Goal: Task Accomplishment & Management: Manage account settings

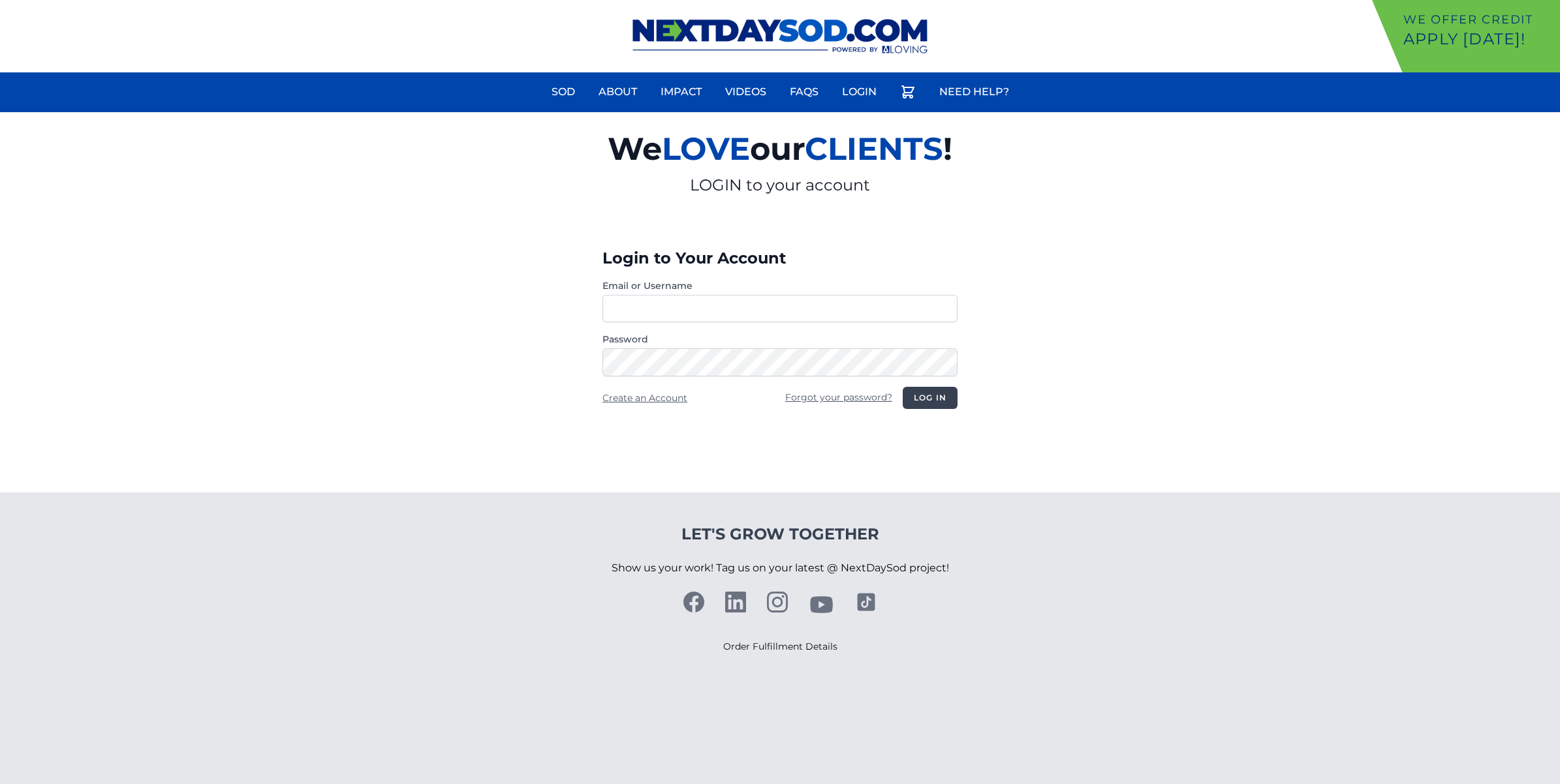
type input "**********"
click at [939, 391] on button "Log in" at bounding box center [930, 397] width 55 height 22
